Goal: Task Accomplishment & Management: Manage account settings

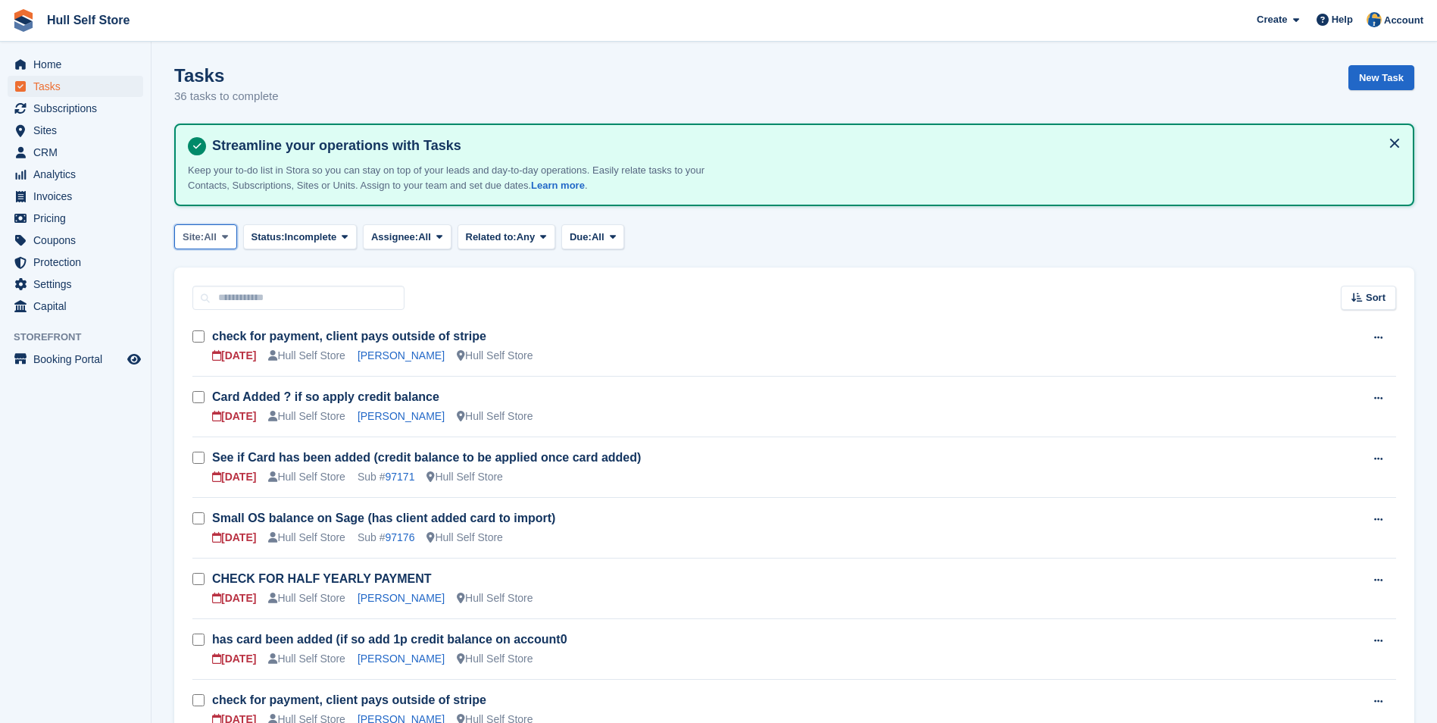
click at [211, 233] on span "All" at bounding box center [210, 237] width 13 height 15
click at [602, 224] on button "Due: All" at bounding box center [592, 236] width 63 height 25
click at [596, 293] on link "Overdue" at bounding box center [634, 299] width 132 height 27
click at [615, 241] on span "Overdue" at bounding box center [612, 237] width 40 height 15
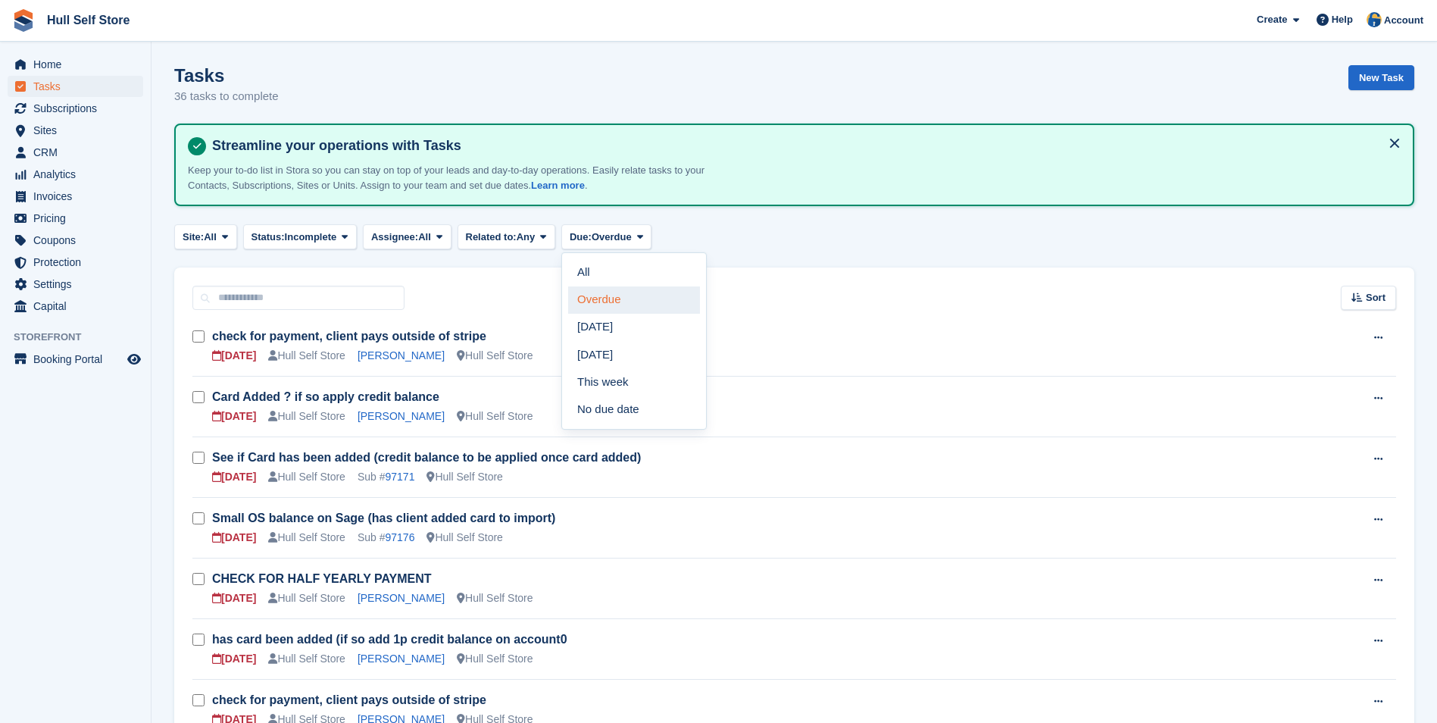
click at [608, 293] on link "Overdue" at bounding box center [634, 299] width 132 height 27
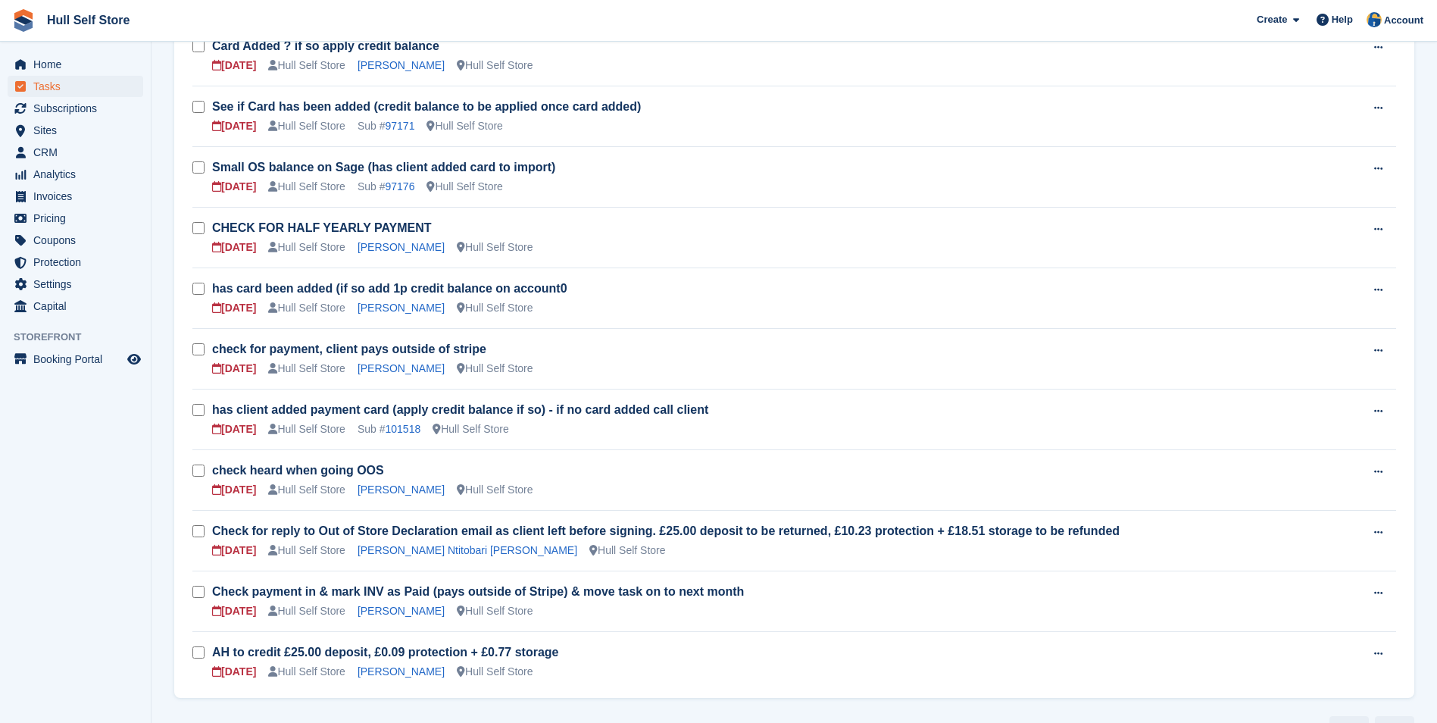
scroll to position [389, 0]
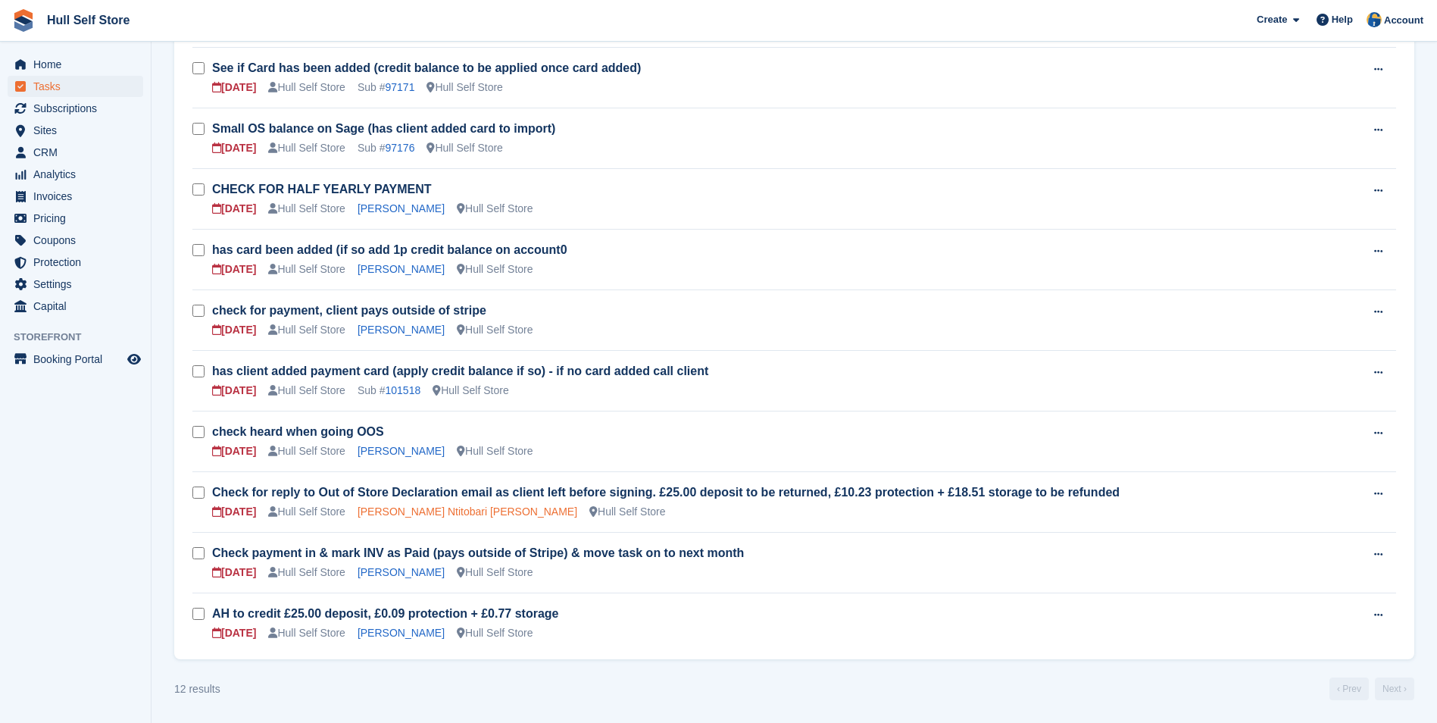
click at [395, 514] on link "[PERSON_NAME] Ntitobari [PERSON_NAME]" at bounding box center [468, 511] width 220 height 12
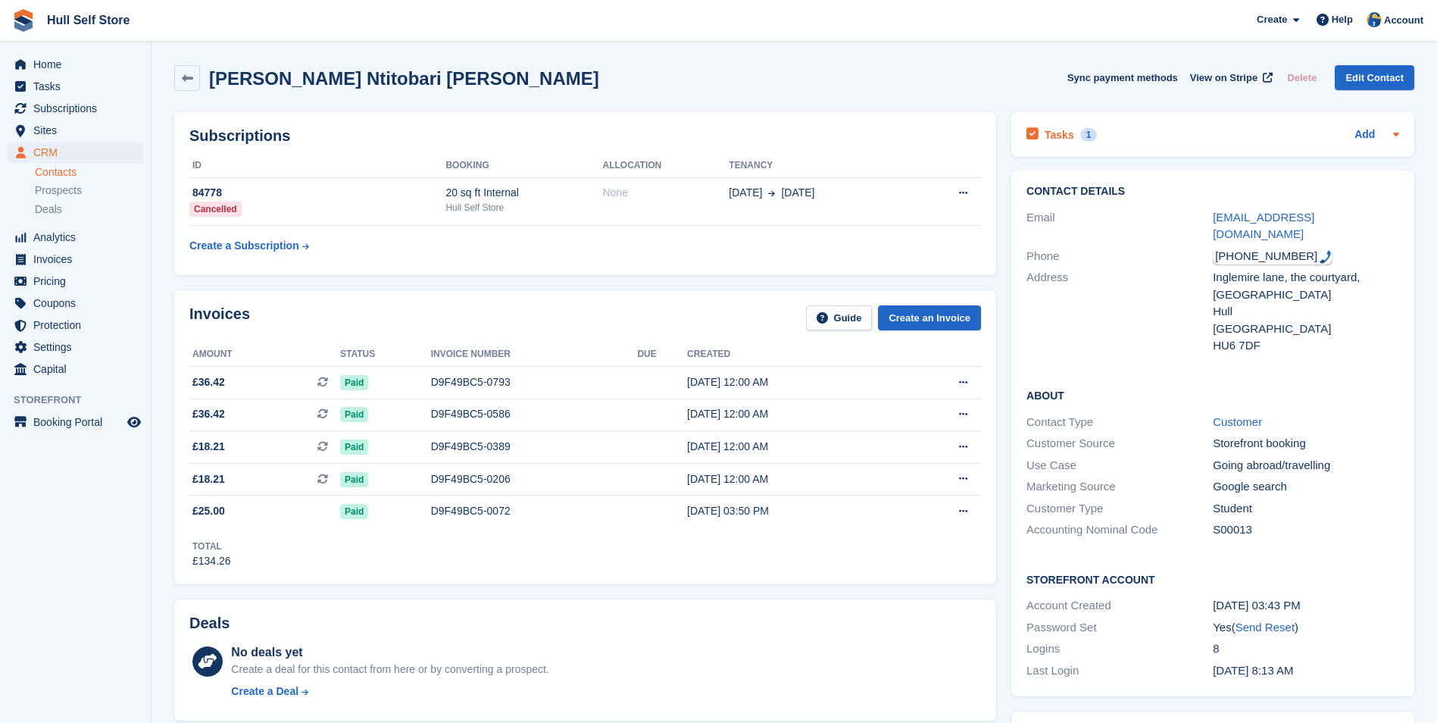
click at [1262, 132] on div "Tasks 1 Add" at bounding box center [1212, 134] width 373 height 20
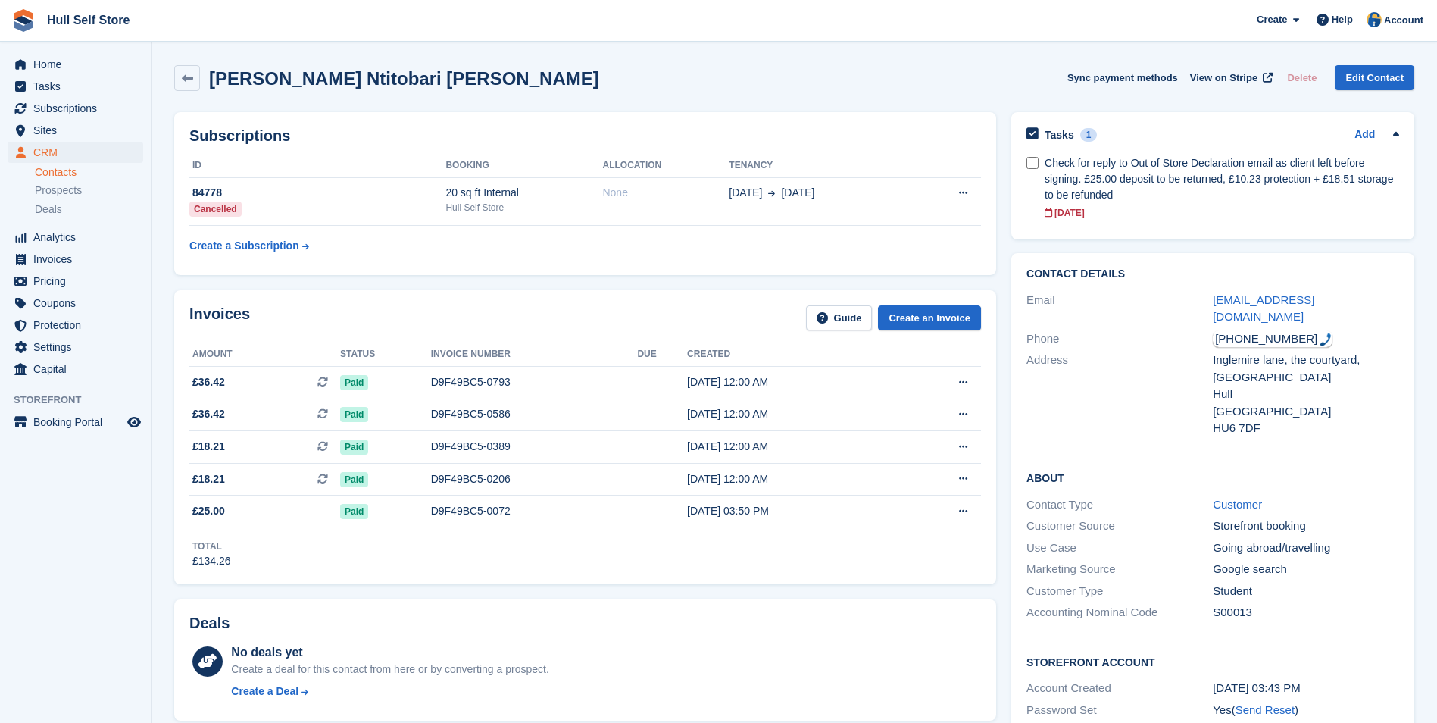
click at [1261, 330] on div "[PHONE_NUMBER]" at bounding box center [1273, 338] width 120 height 17
drag, startPoint x: 1211, startPoint y: 348, endPoint x: 1339, endPoint y: 420, distance: 146.8
click at [1339, 420] on div "Address [GEOGRAPHIC_DATA], the courtyard, [GEOGRAPHIC_DATA] [GEOGRAPHIC_DATA] […" at bounding box center [1212, 394] width 373 height 90
drag, startPoint x: 1339, startPoint y: 420, endPoint x: 1298, endPoint y: 417, distance: 41.0
click at [1298, 420] on div "HU6 7DF" at bounding box center [1306, 428] width 186 height 17
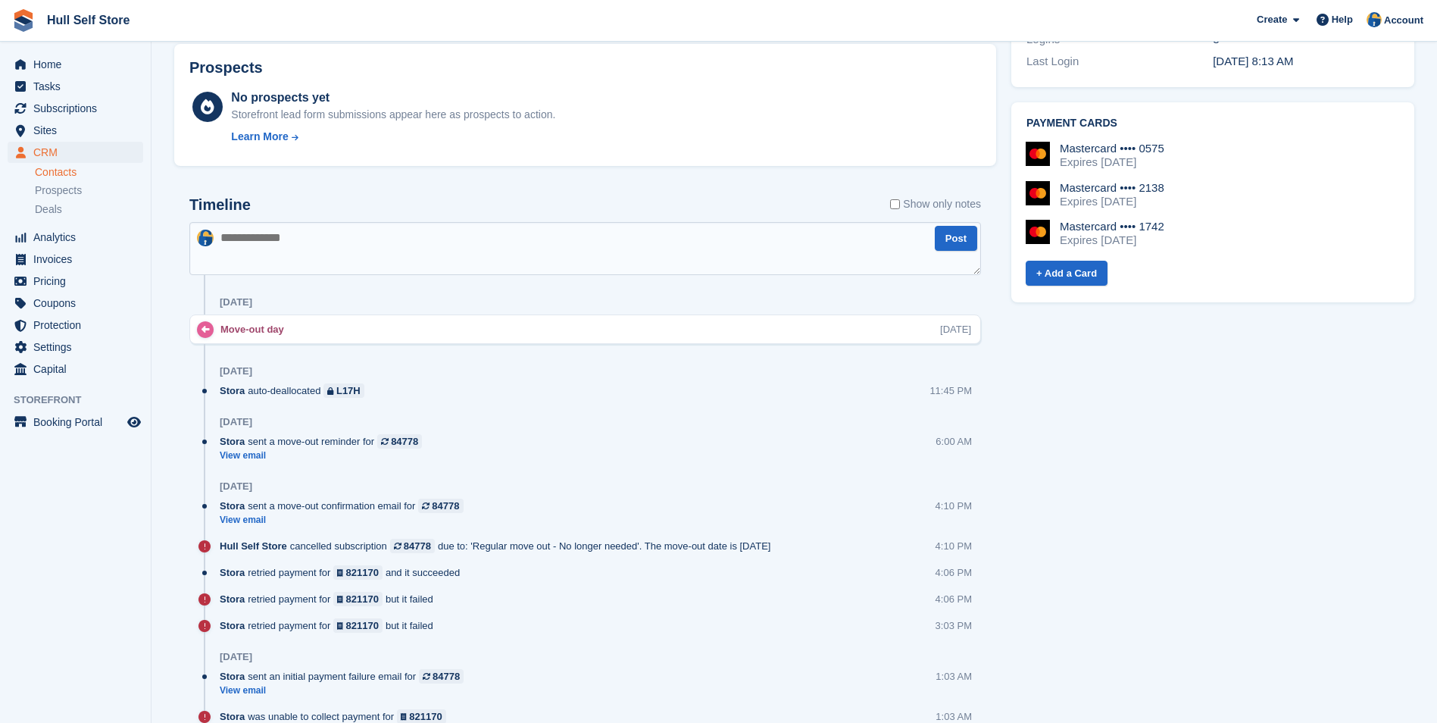
scroll to position [757, 0]
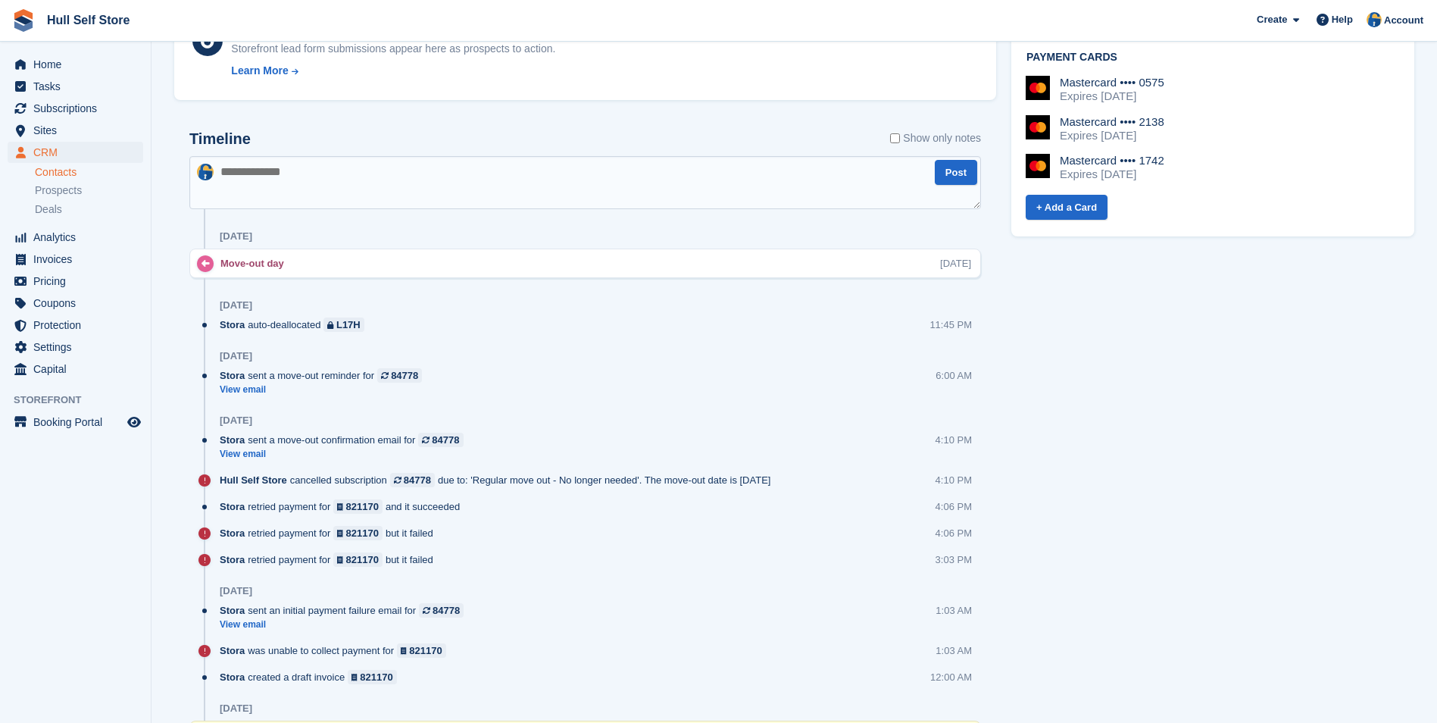
click at [715, 161] on textarea at bounding box center [585, 182] width 792 height 53
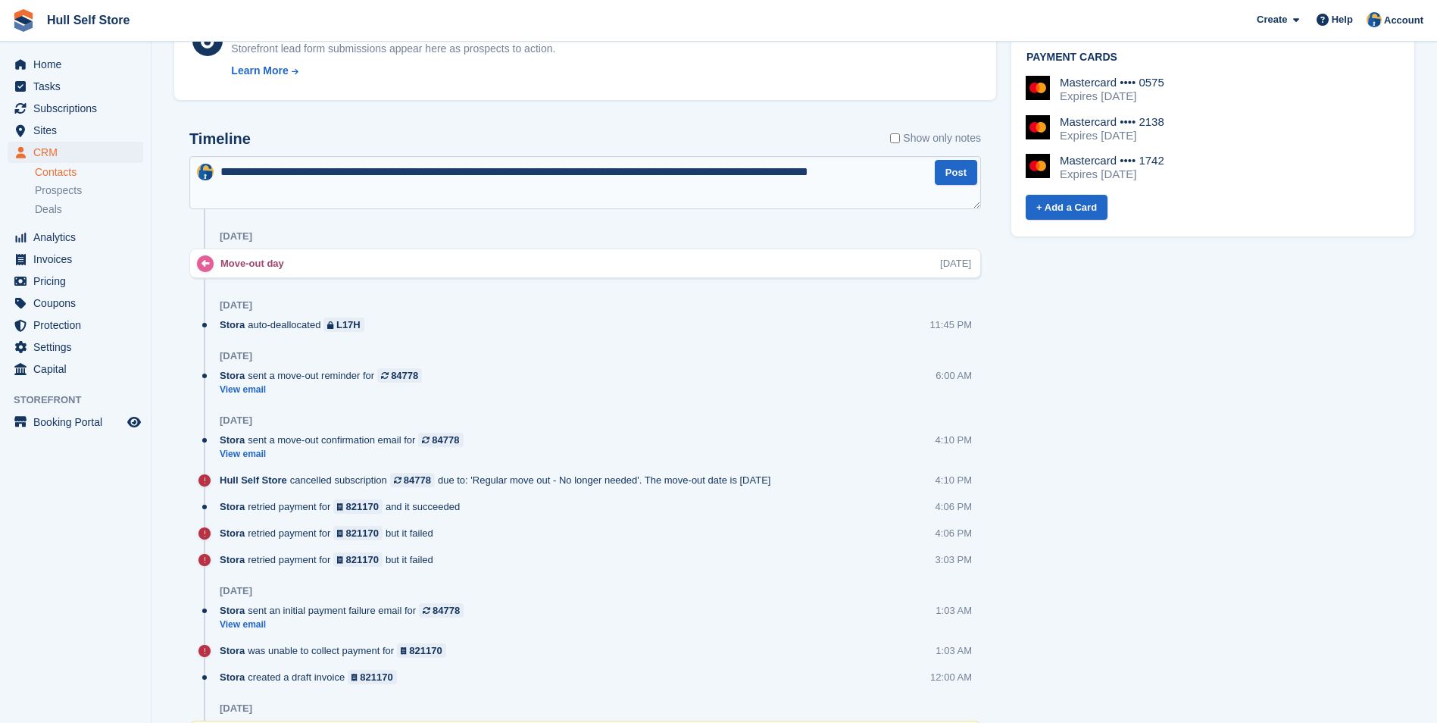
type textarea "**********"
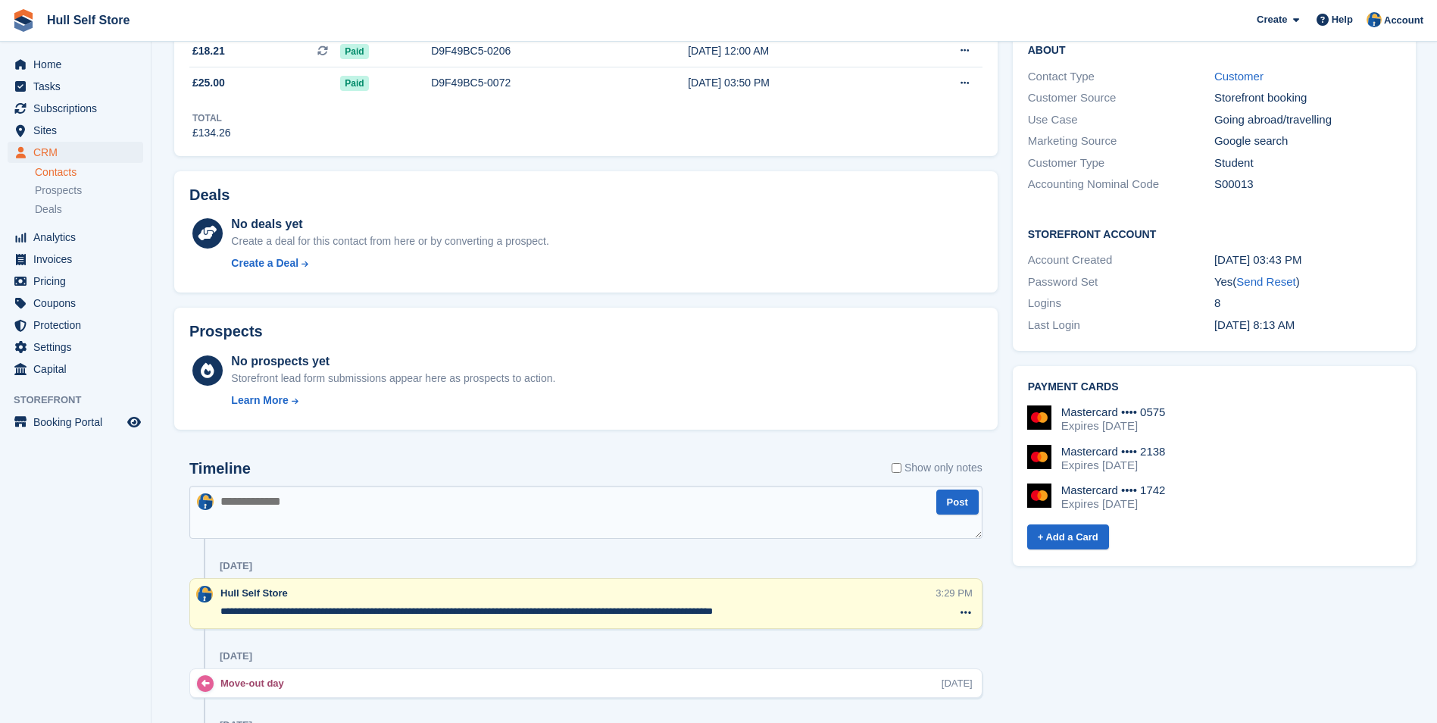
scroll to position [454, 0]
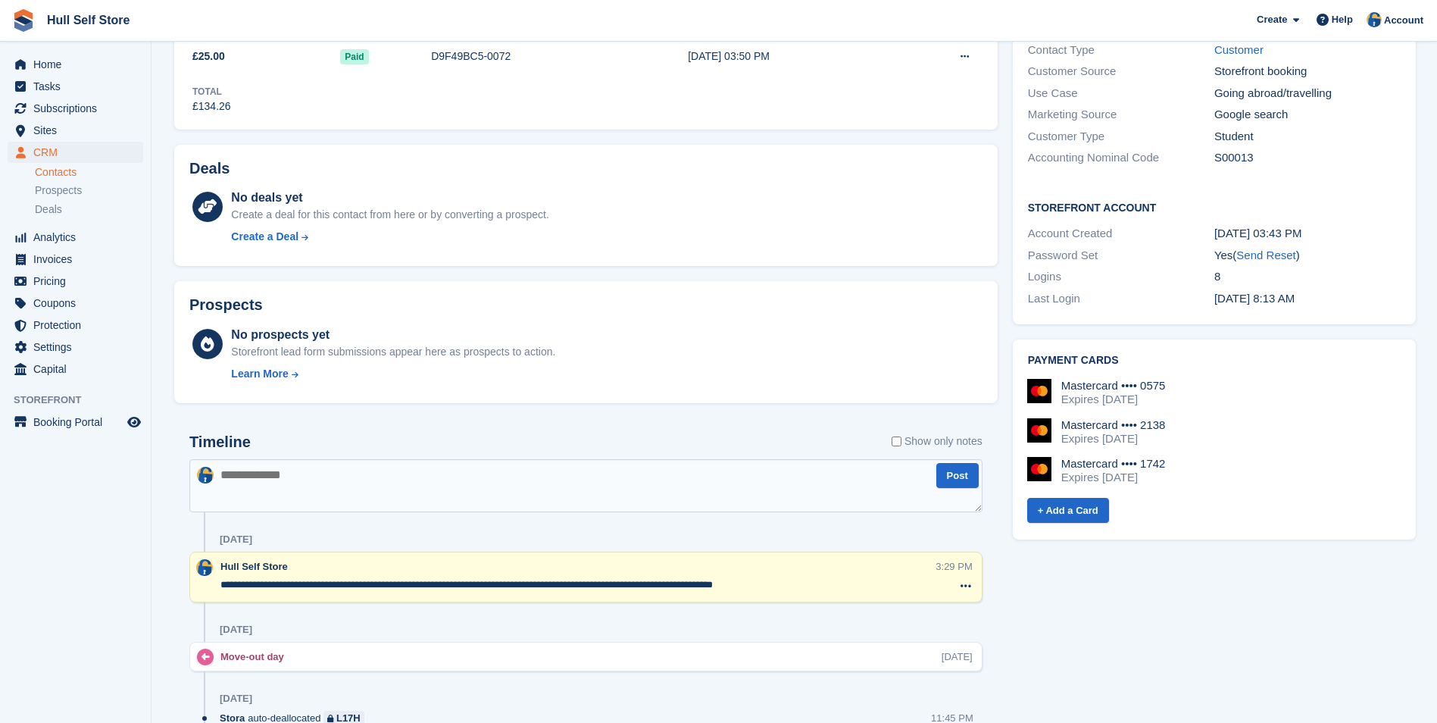
click at [605, 482] on textarea at bounding box center [585, 485] width 793 height 53
type textarea "**********"
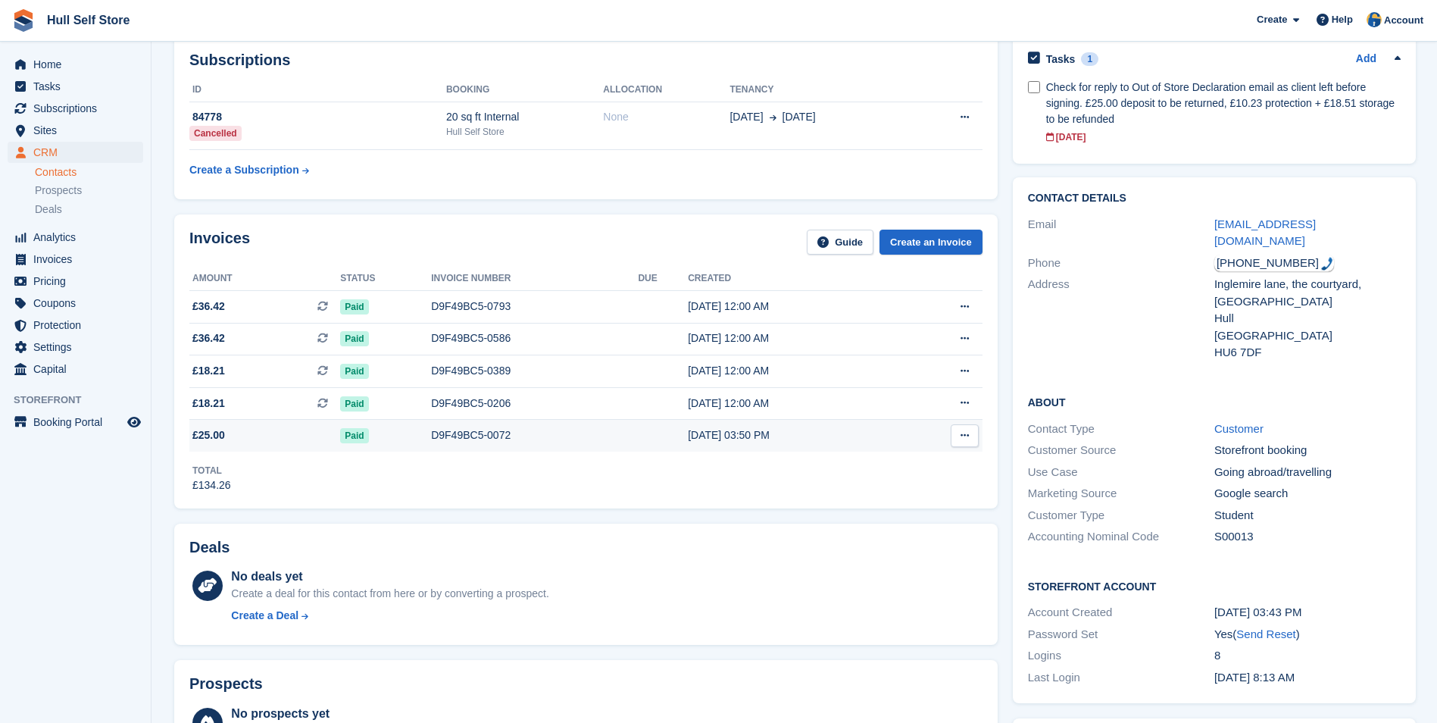
scroll to position [0, 0]
